Goal: Task Accomplishment & Management: Complete application form

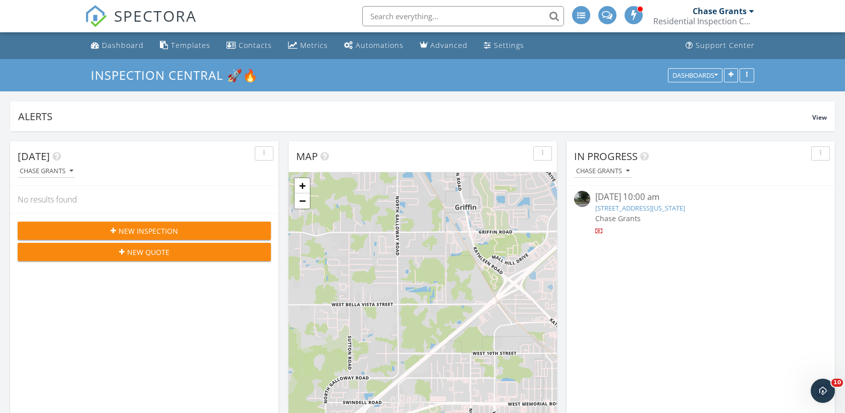
click at [139, 229] on span "New Inspection" at bounding box center [149, 230] width 60 height 11
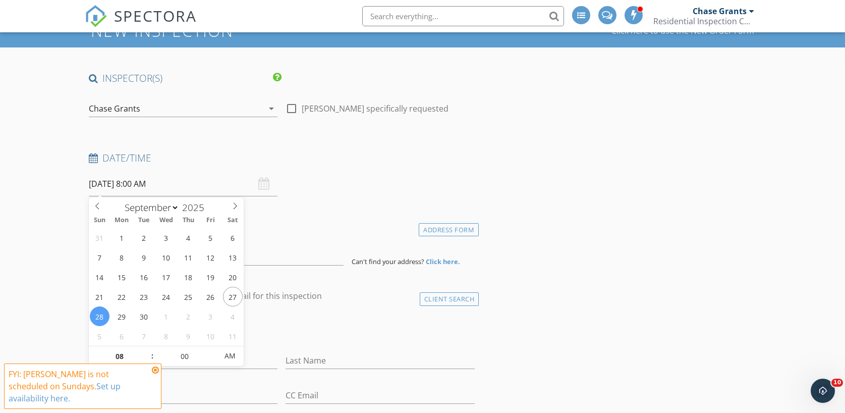
click at [120, 183] on input "[DATE] 8:00 AM" at bounding box center [183, 184] width 189 height 25
type input "09/30/2025 8:00 AM"
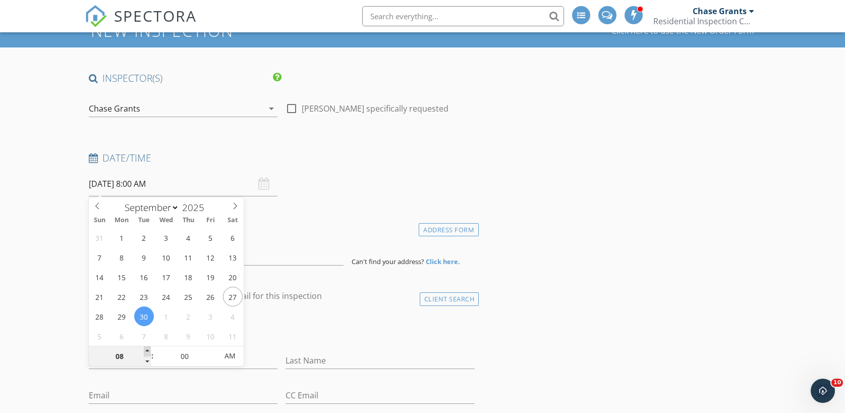
type input "09"
type input "09/30/2025 9:00 AM"
click at [148, 351] on span at bounding box center [147, 351] width 7 height 10
type input "10"
type input "09/30/2025 10:00 AM"
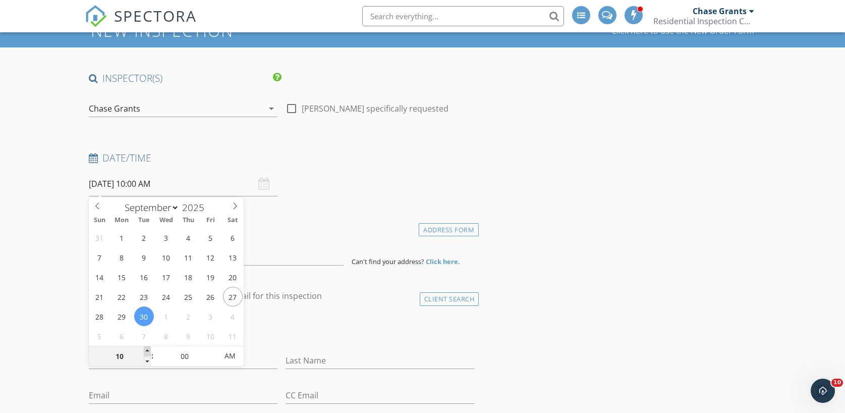
click at [148, 351] on span at bounding box center [147, 351] width 7 height 10
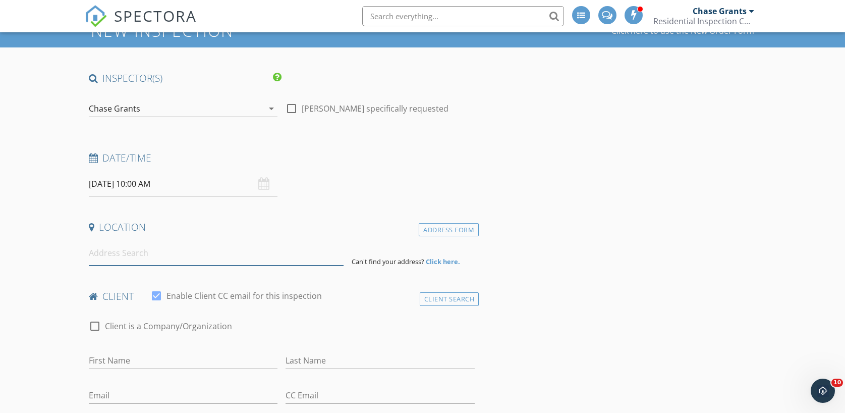
click at [110, 250] on input at bounding box center [216, 253] width 255 height 25
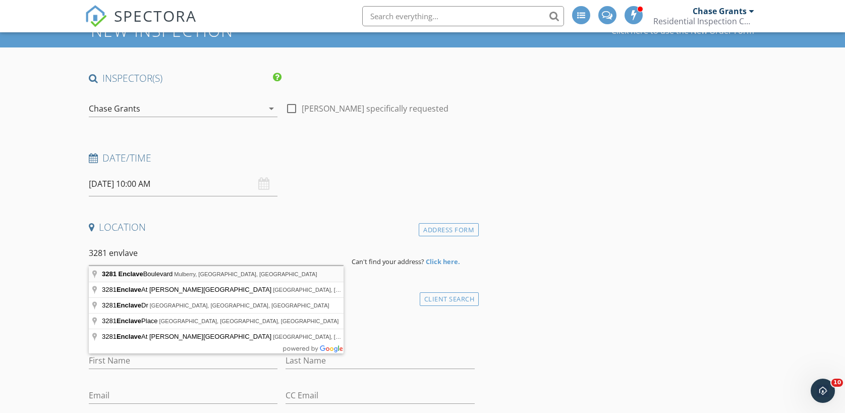
type input "3281 Enclave Boulevard, Mulberry, FL, USA"
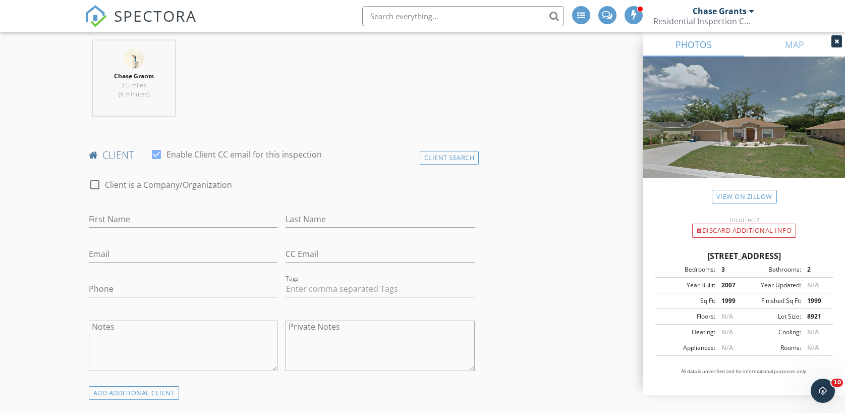
scroll to position [400, 0]
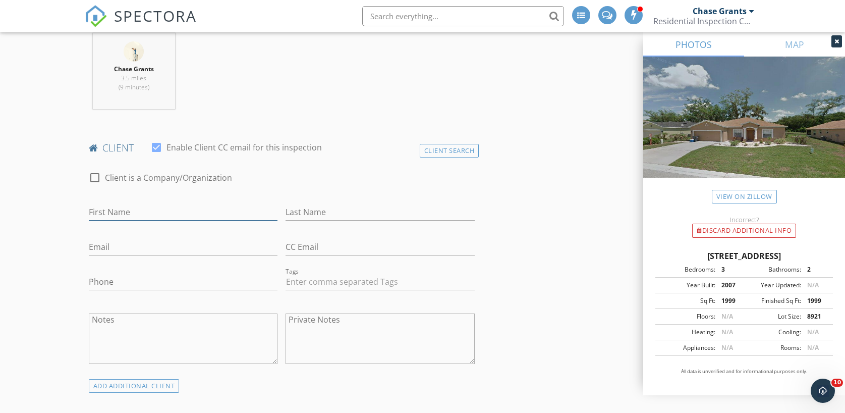
click at [123, 213] on input "First Name" at bounding box center [183, 212] width 189 height 17
type input "Whitney"
click at [346, 217] on input "Last Name" at bounding box center [380, 212] width 189 height 17
type input "Gier"
click at [182, 245] on input "Email" at bounding box center [183, 247] width 189 height 17
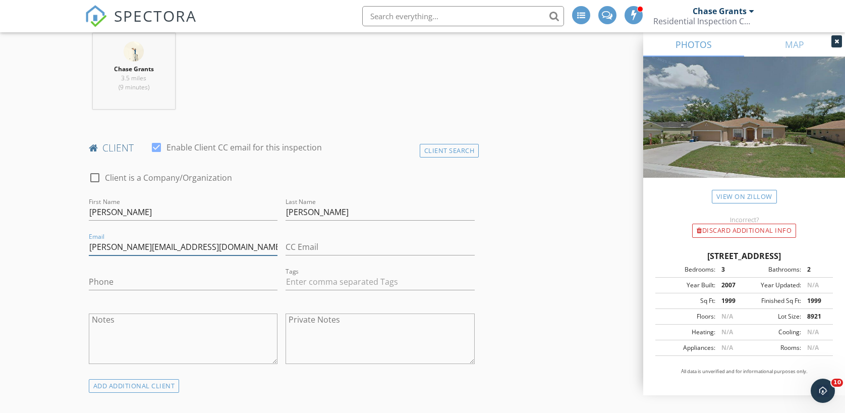
type input "[PERSON_NAME][EMAIL_ADDRESS][DOMAIN_NAME]"
click at [154, 280] on input "Phone" at bounding box center [183, 281] width 189 height 17
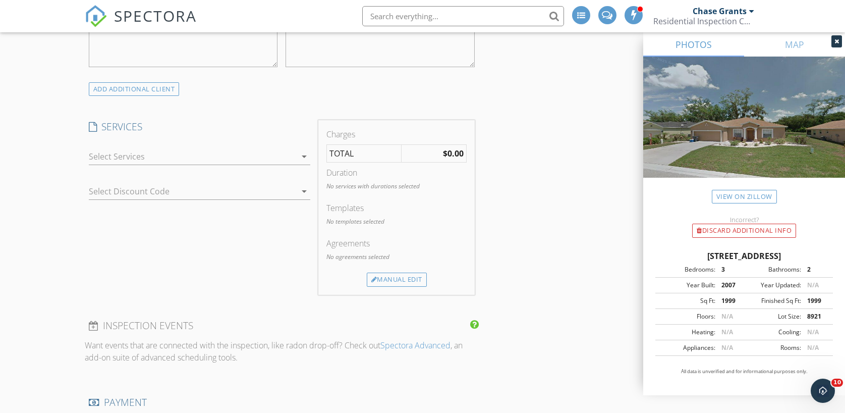
scroll to position [702, 0]
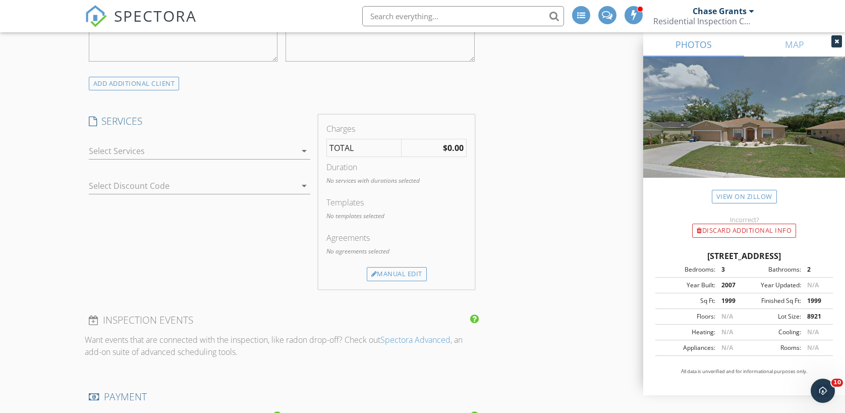
type input "[PHONE_NUMBER]"
click at [307, 148] on icon "arrow_drop_down" at bounding box center [304, 151] width 12 height 12
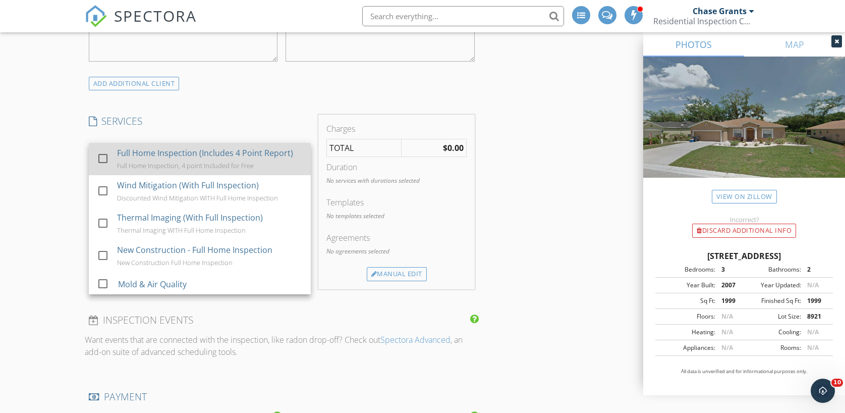
click at [279, 159] on div "Full Home Inspection (Includes 4 Point Report) Full Home Inspection, 4 point In…" at bounding box center [210, 159] width 186 height 32
checkbox input "true"
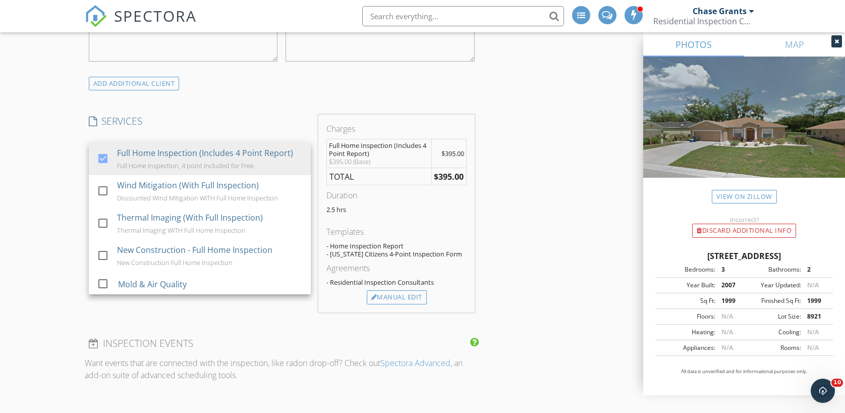
click at [514, 223] on div "INSPECTOR(S) check_box Chase Grants PRIMARY Chase Grants arrow_drop_down check_…" at bounding box center [423, 348] width 676 height 1867
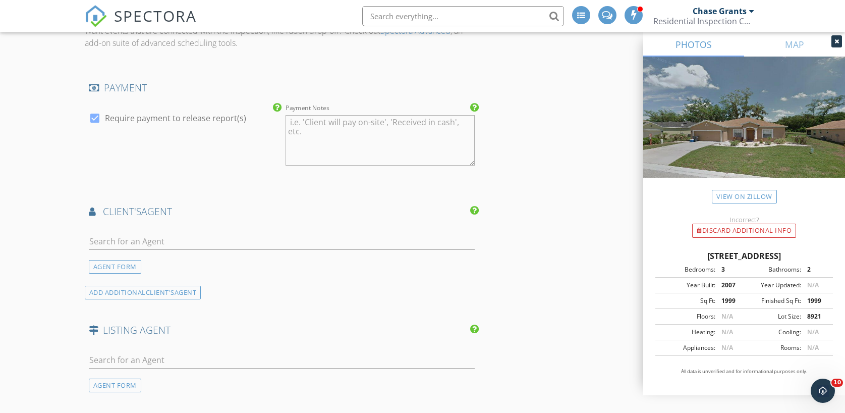
scroll to position [1036, 0]
click at [176, 240] on input "text" at bounding box center [282, 239] width 386 height 17
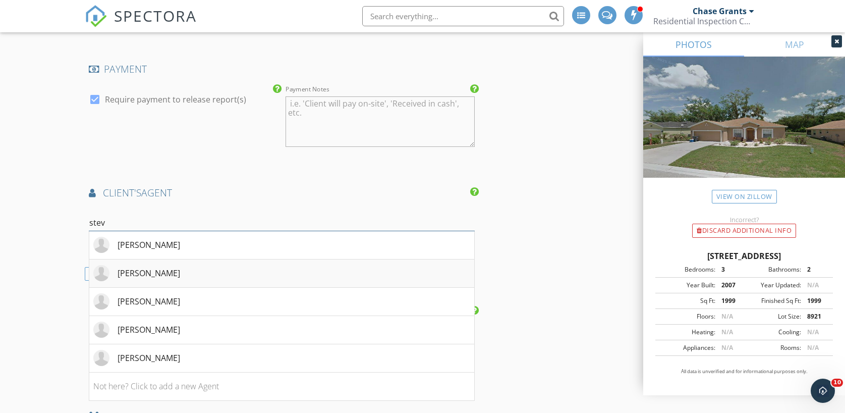
scroll to position [1059, 0]
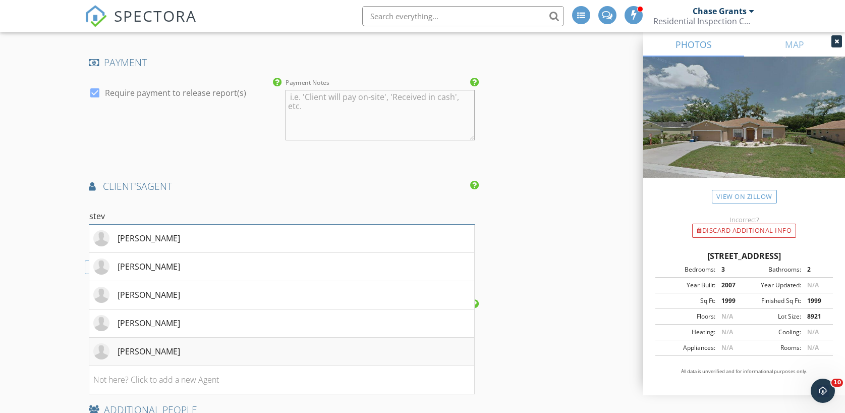
type input "stev"
click at [183, 347] on li "[PERSON_NAME]" at bounding box center [281, 351] width 385 height 28
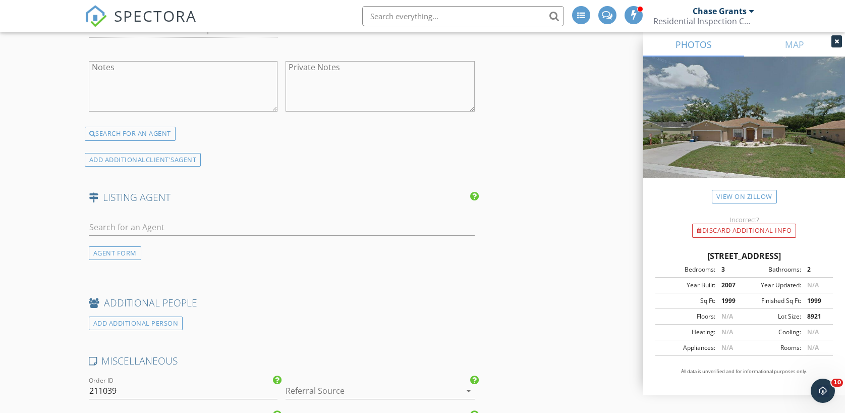
scroll to position [1368, 0]
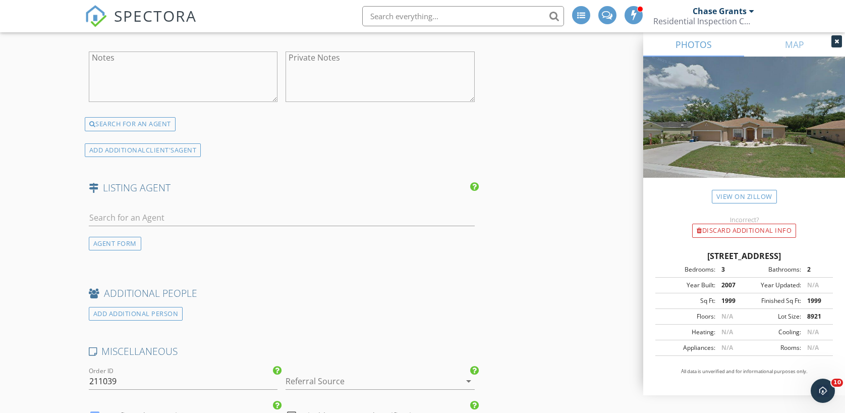
click at [112, 253] on div "AGENT FORM" at bounding box center [282, 231] width 394 height 61
click at [110, 246] on div "AGENT FORM" at bounding box center [115, 244] width 52 height 14
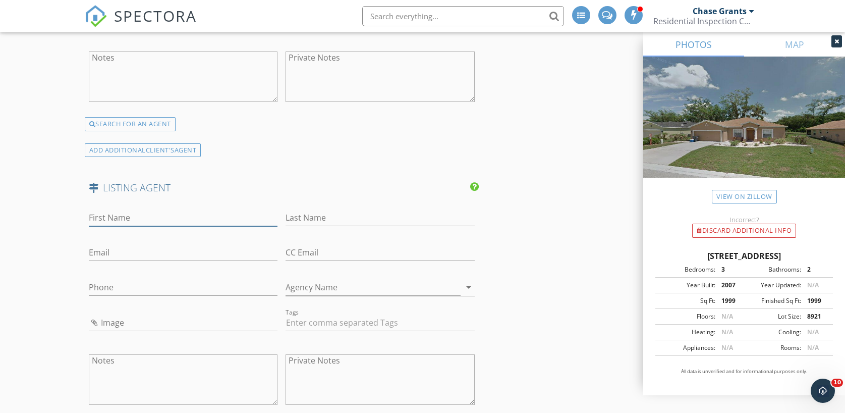
click at [123, 219] on input "First Name" at bounding box center [183, 217] width 189 height 17
click at [113, 250] on input "Email" at bounding box center [183, 252] width 189 height 17
paste input "[EMAIL_ADDRESS][PERSON_NAME][DOMAIN_NAME]"
type input "[EMAIL_ADDRESS][PERSON_NAME][DOMAIN_NAME]"
click at [118, 218] on input "First Name" at bounding box center [183, 217] width 189 height 17
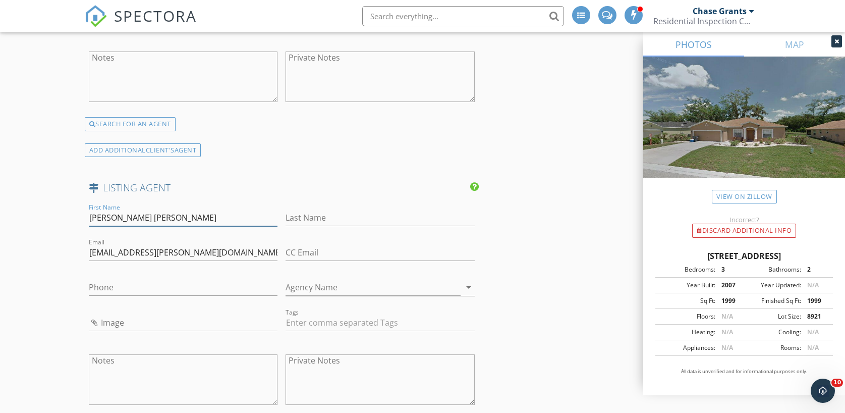
type input "Mary Kay"
click at [310, 222] on input "Last Name" at bounding box center [380, 217] width 189 height 17
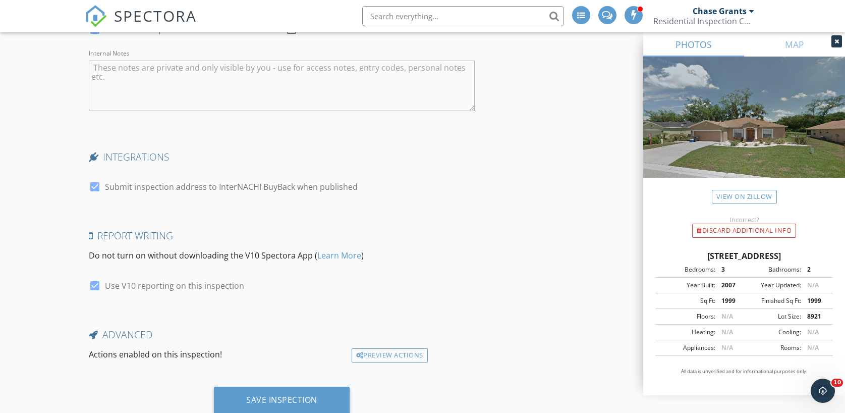
scroll to position [1984, 0]
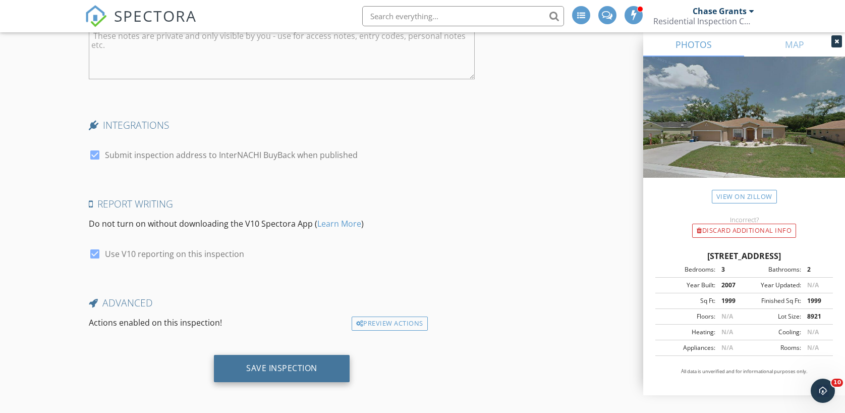
type input "Cook"
click at [285, 363] on div "Save Inspection" at bounding box center [281, 368] width 71 height 10
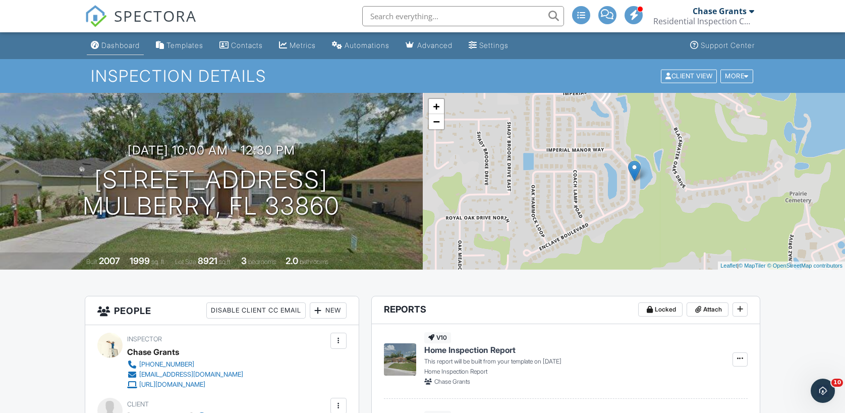
click at [112, 39] on link "Dashboard" at bounding box center [115, 45] width 57 height 19
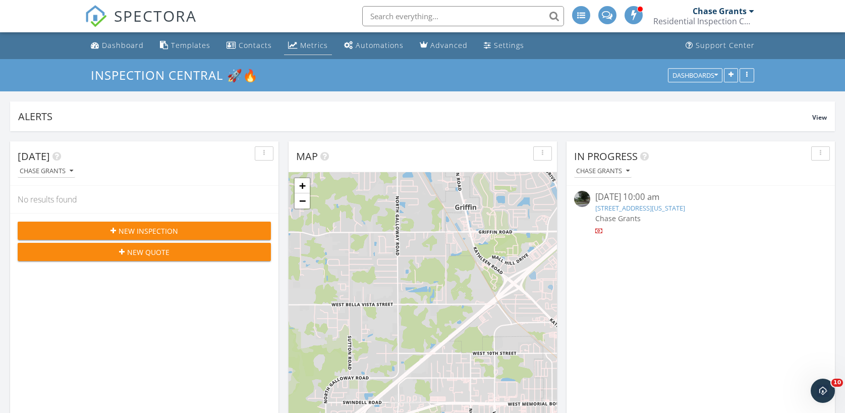
click at [300, 49] on div "Metrics" at bounding box center [314, 45] width 28 height 10
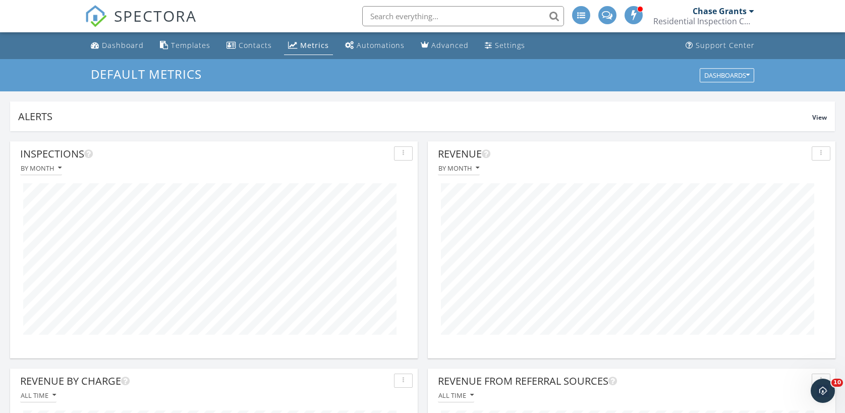
scroll to position [217, 408]
click at [123, 38] on link "Dashboard" at bounding box center [117, 45] width 61 height 19
